Goal: Complete application form: Complete application form

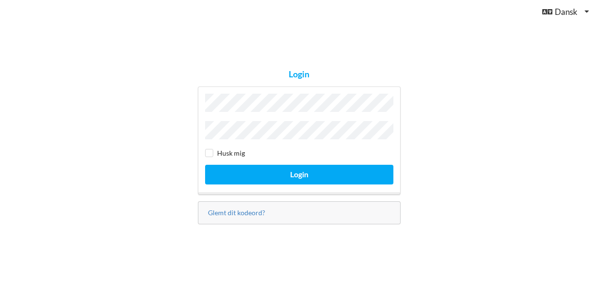
click at [299, 172] on button "Login" at bounding box center [299, 175] width 188 height 20
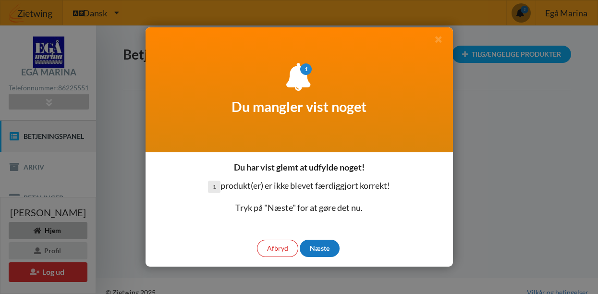
click at [322, 253] on div "Næste" at bounding box center [320, 248] width 40 height 17
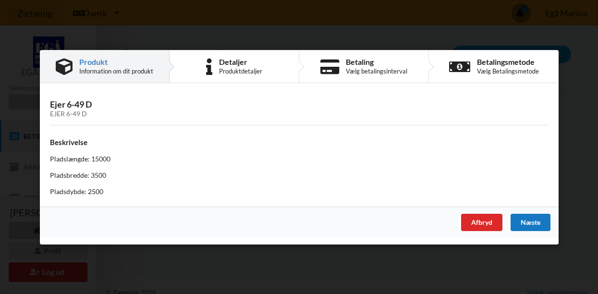
click at [535, 218] on div "Næste" at bounding box center [530, 221] width 40 height 17
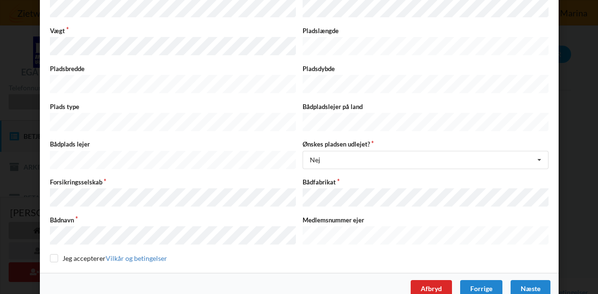
scroll to position [193, 0]
click at [53, 255] on input "checkbox" at bounding box center [54, 259] width 8 height 8
checkbox input "true"
click at [530, 280] on div "Næste" at bounding box center [530, 288] width 40 height 17
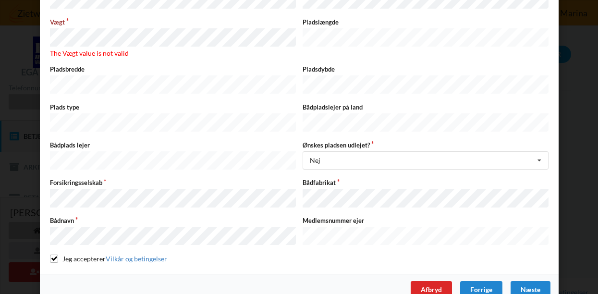
scroll to position [211, 0]
click at [521, 281] on div "Næste" at bounding box center [530, 289] width 40 height 17
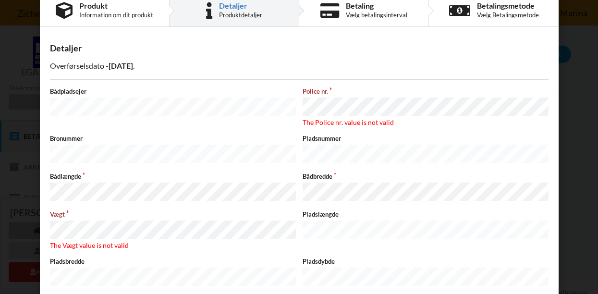
scroll to position [12, 0]
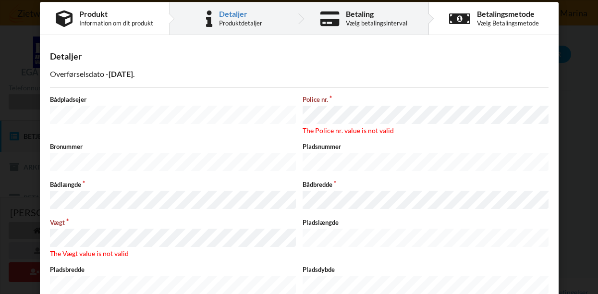
click at [365, 22] on div "Vælg betalingsinterval" at bounding box center [376, 23] width 61 height 8
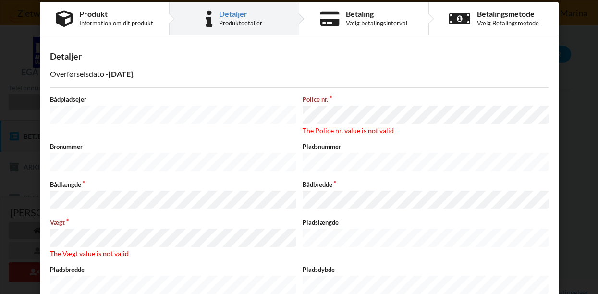
click at [250, 22] on div "Produktdetaljer" at bounding box center [240, 23] width 43 height 8
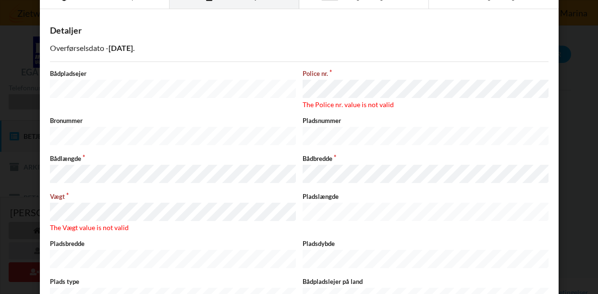
scroll to position [42, 0]
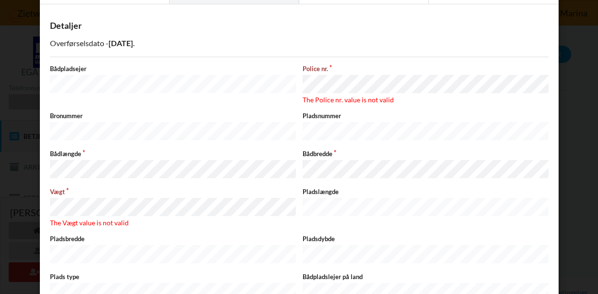
click at [151, 234] on label "Pladsbredde" at bounding box center [173, 238] width 246 height 9
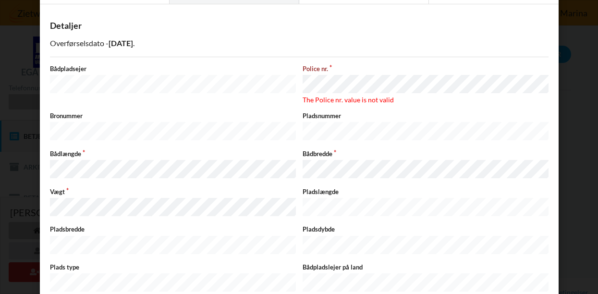
click at [65, 187] on label "Vægt" at bounding box center [173, 191] width 246 height 9
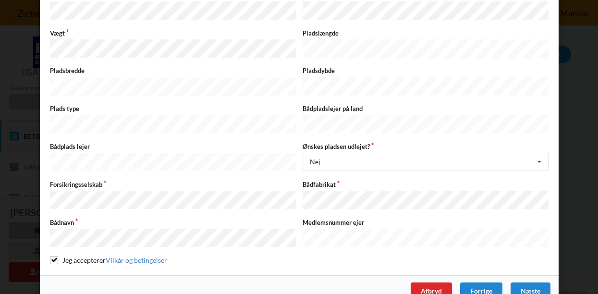
scroll to position [200, 0]
click at [527, 283] on div "Næste" at bounding box center [530, 291] width 40 height 17
click at [437, 283] on div "Afbryd" at bounding box center [430, 291] width 41 height 17
